Goal: Information Seeking & Learning: Learn about a topic

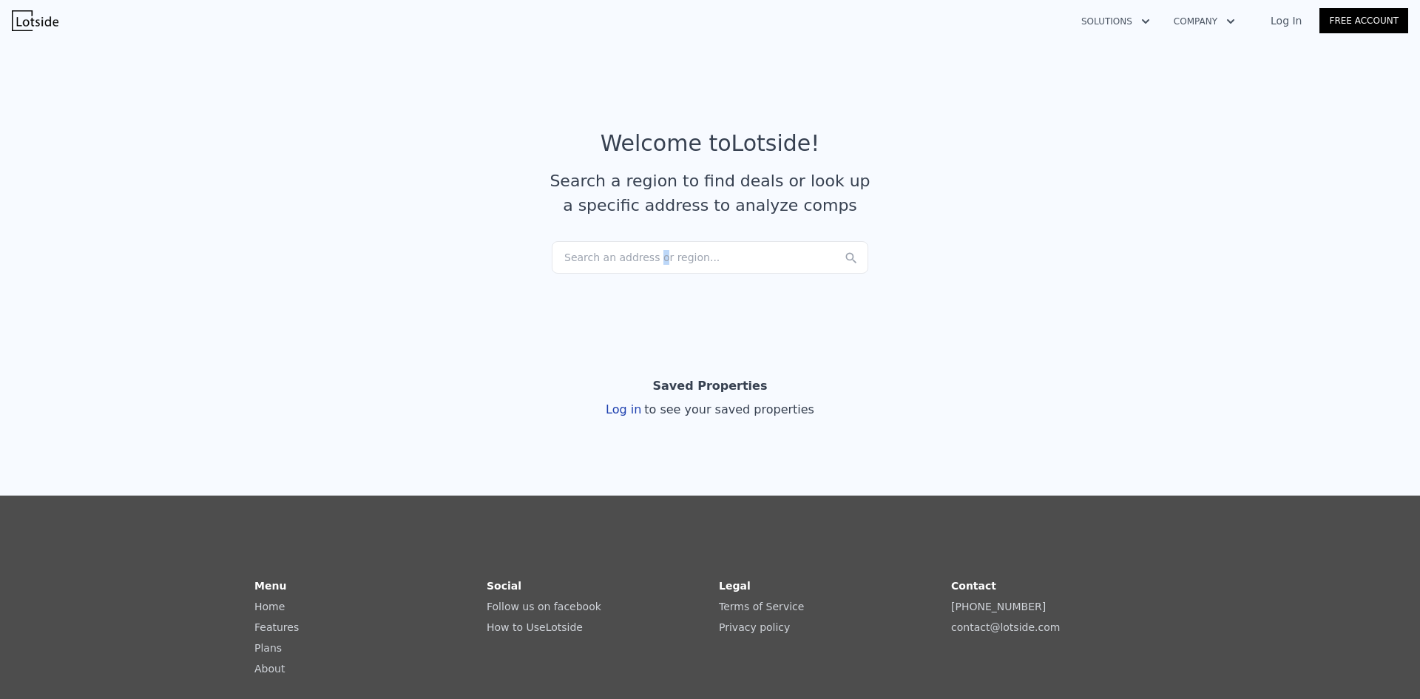
click at [643, 265] on div "Search an address or region..." at bounding box center [710, 257] width 317 height 33
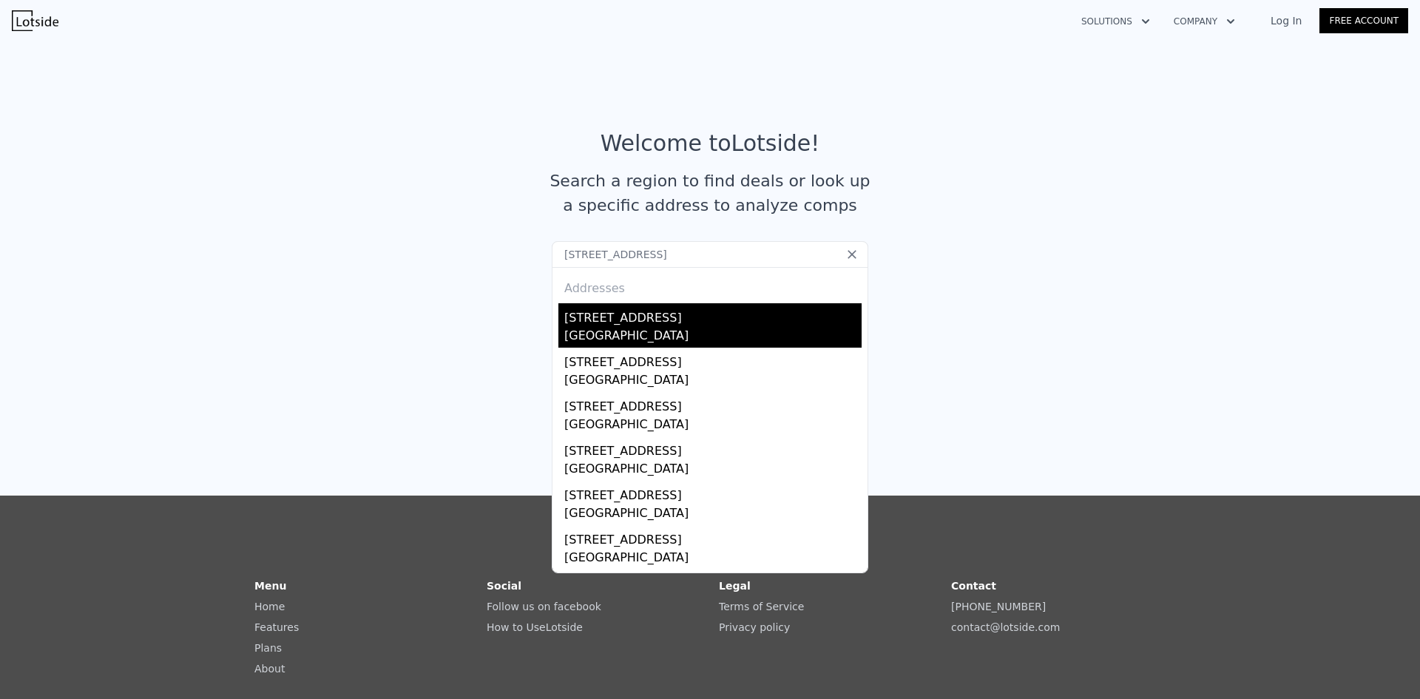
type input "[STREET_ADDRESS]"
click at [629, 320] on div "[STREET_ADDRESS]" at bounding box center [712, 315] width 297 height 24
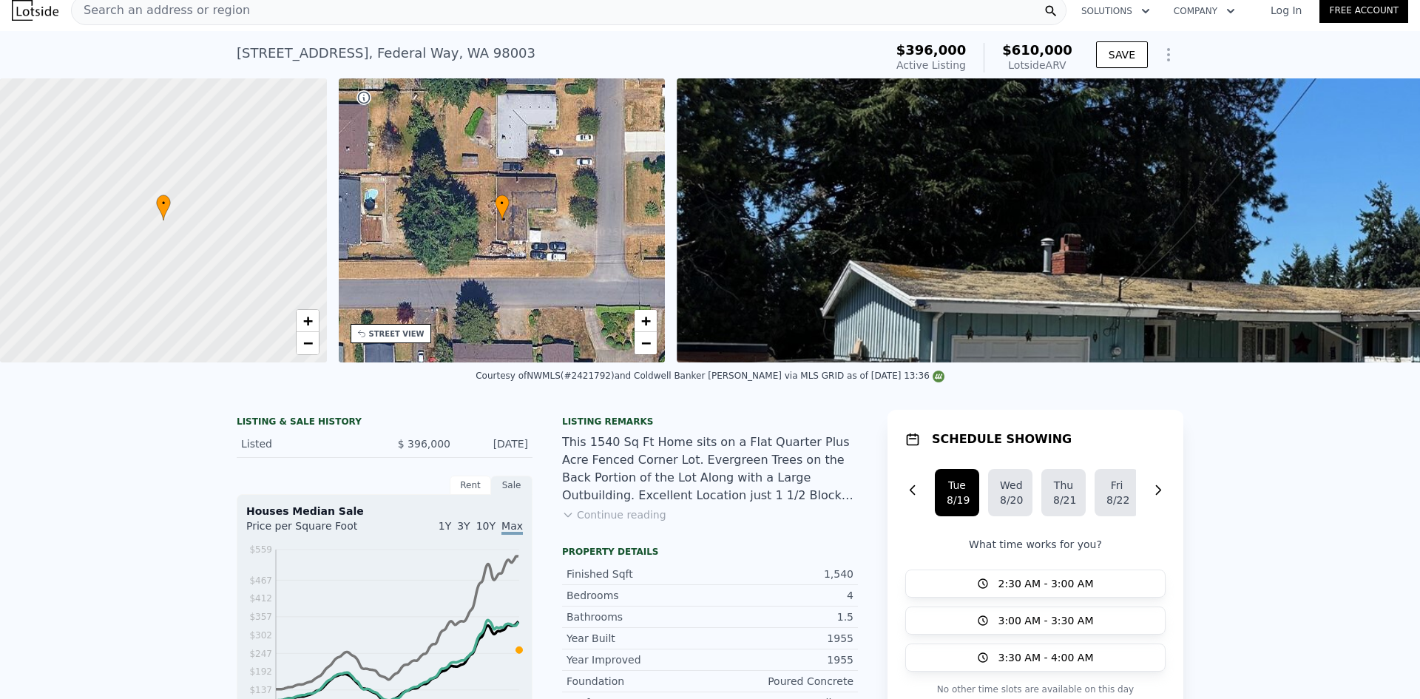
scroll to position [5, 0]
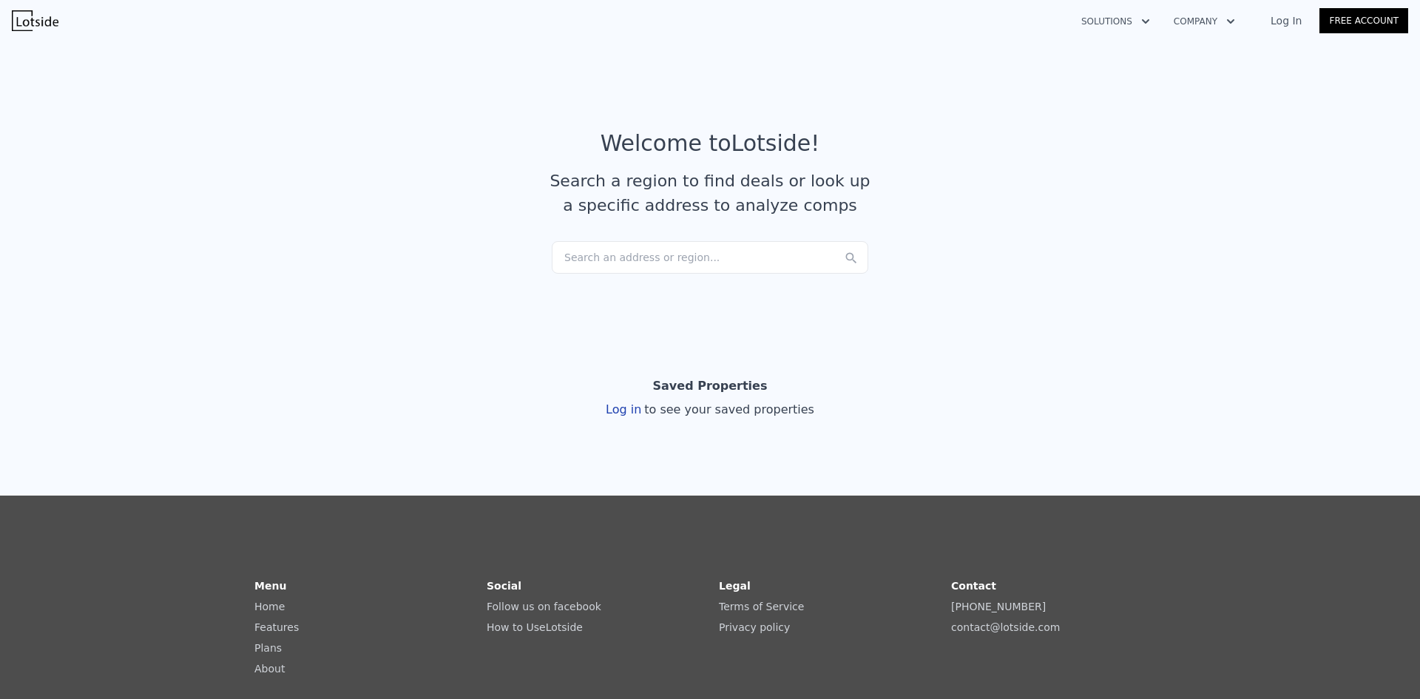
click at [637, 263] on div "Search an address or region..." at bounding box center [710, 257] width 317 height 33
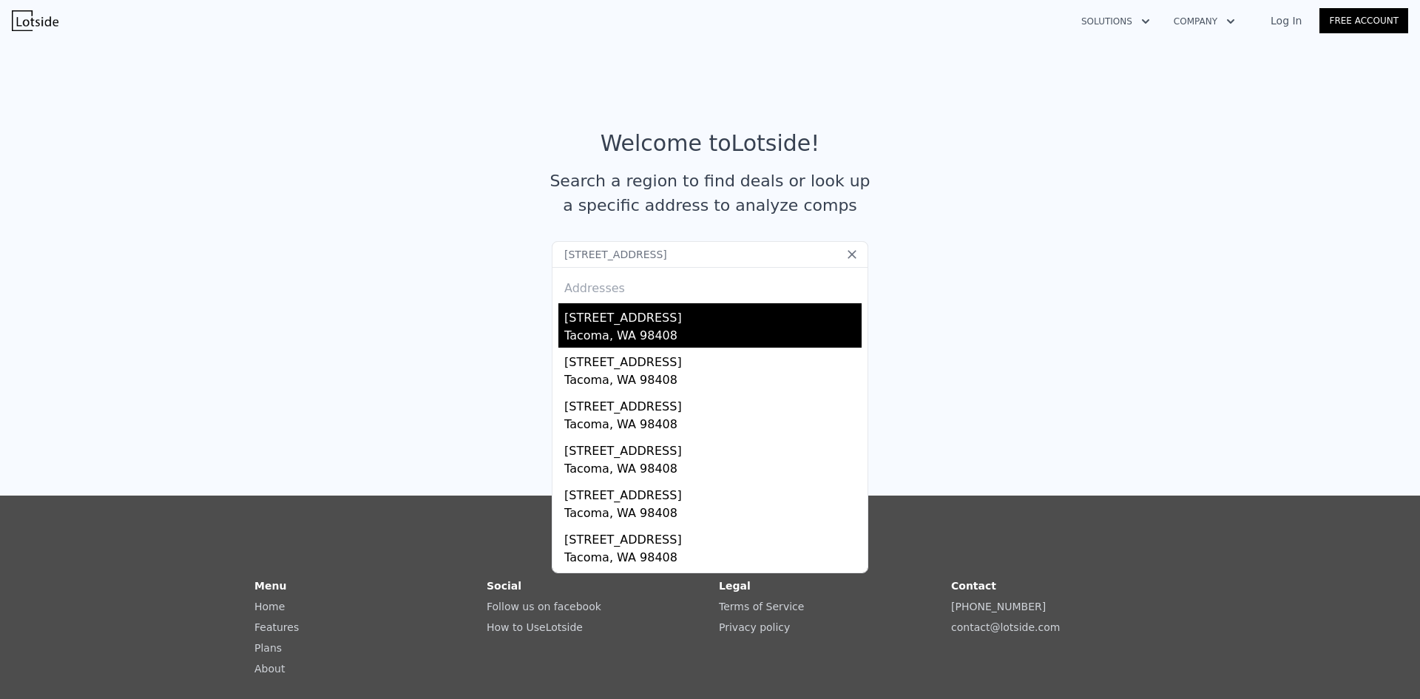
type input "[STREET_ADDRESS]"
click at [651, 320] on div "[STREET_ADDRESS]" at bounding box center [712, 315] width 297 height 24
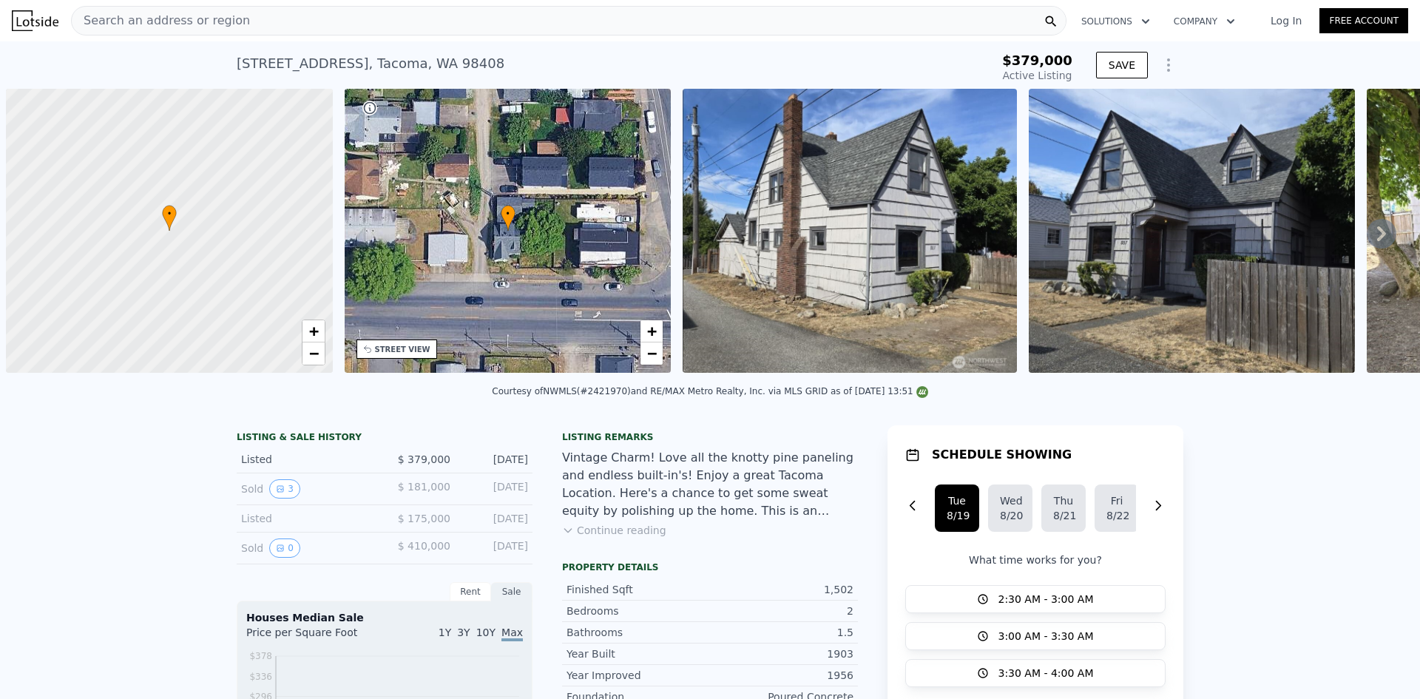
scroll to position [0, 6]
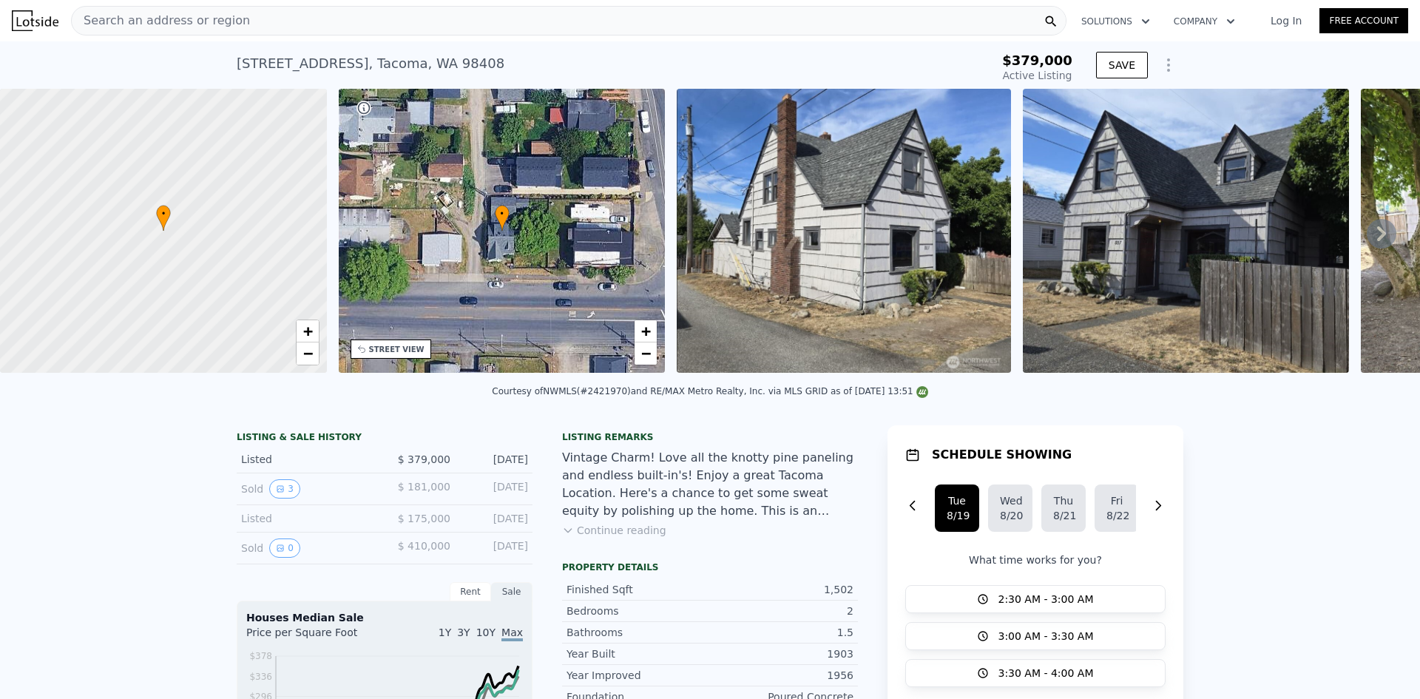
drag, startPoint x: 155, startPoint y: 492, endPoint x: 154, endPoint y: 432, distance: 59.9
